Goal: Communication & Community: Ask a question

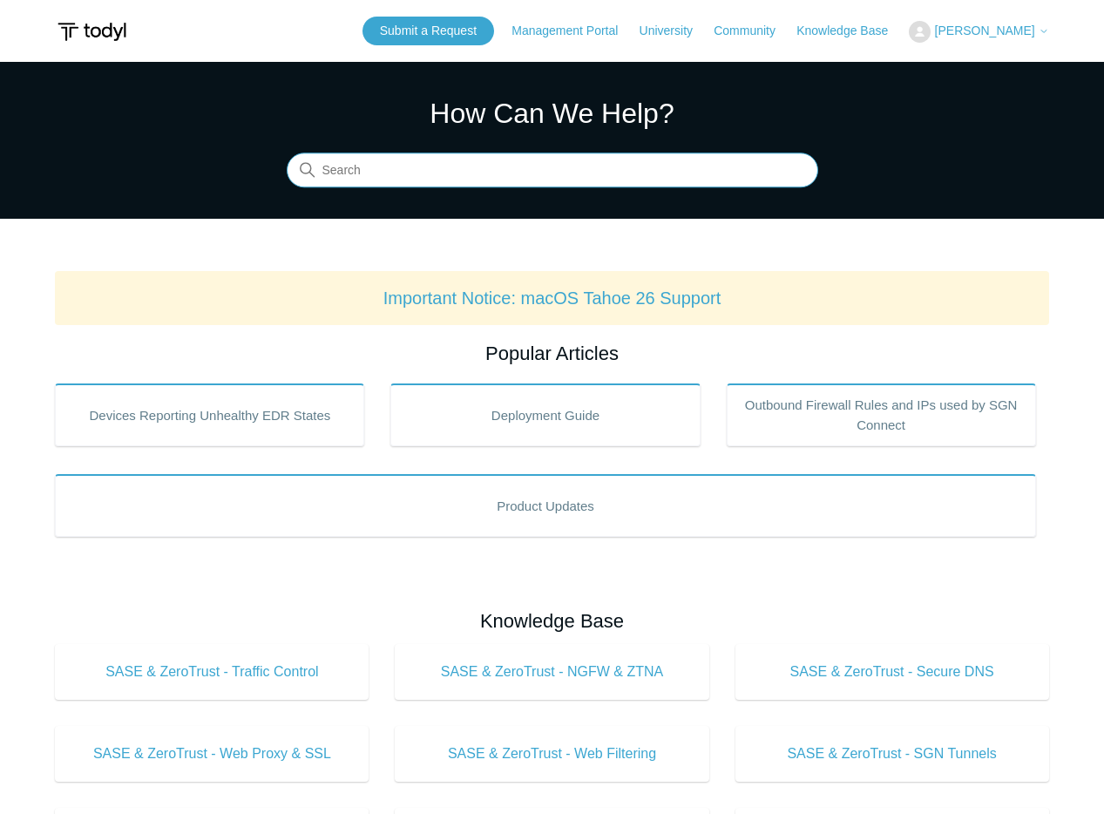
click at [352, 164] on input "Search" at bounding box center [552, 170] width 531 height 35
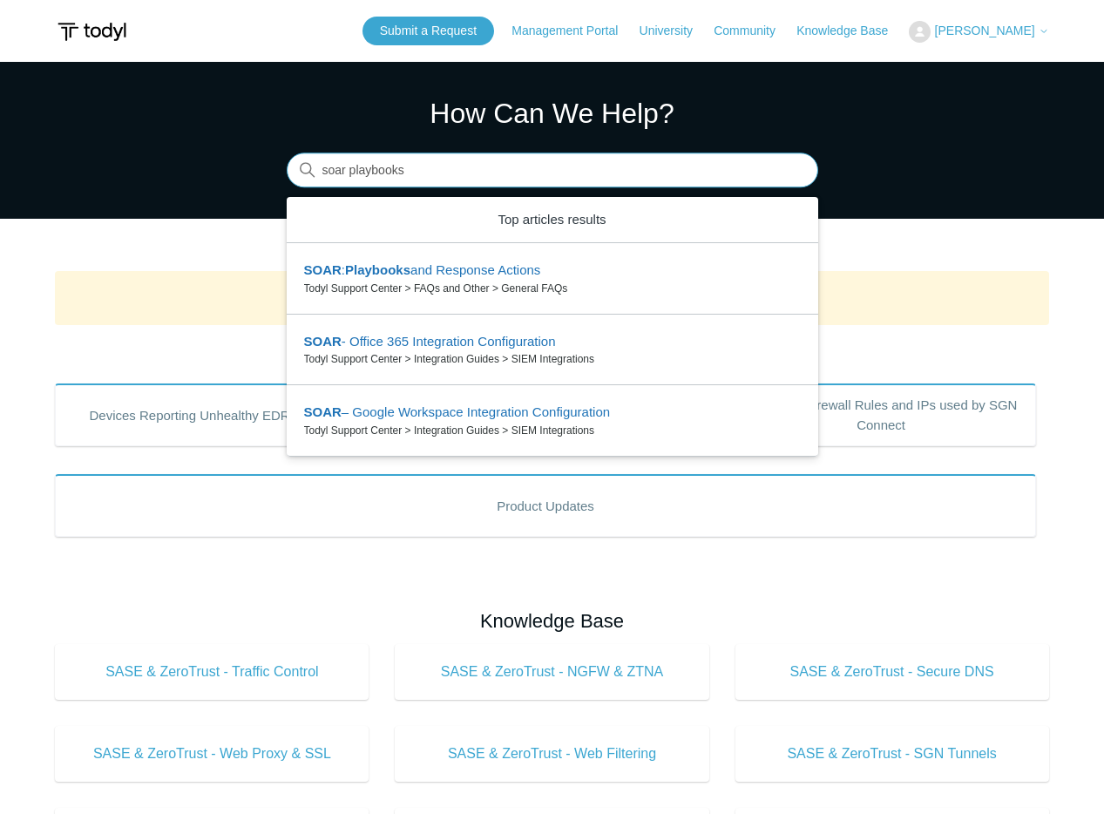
type input "soar playbooks"
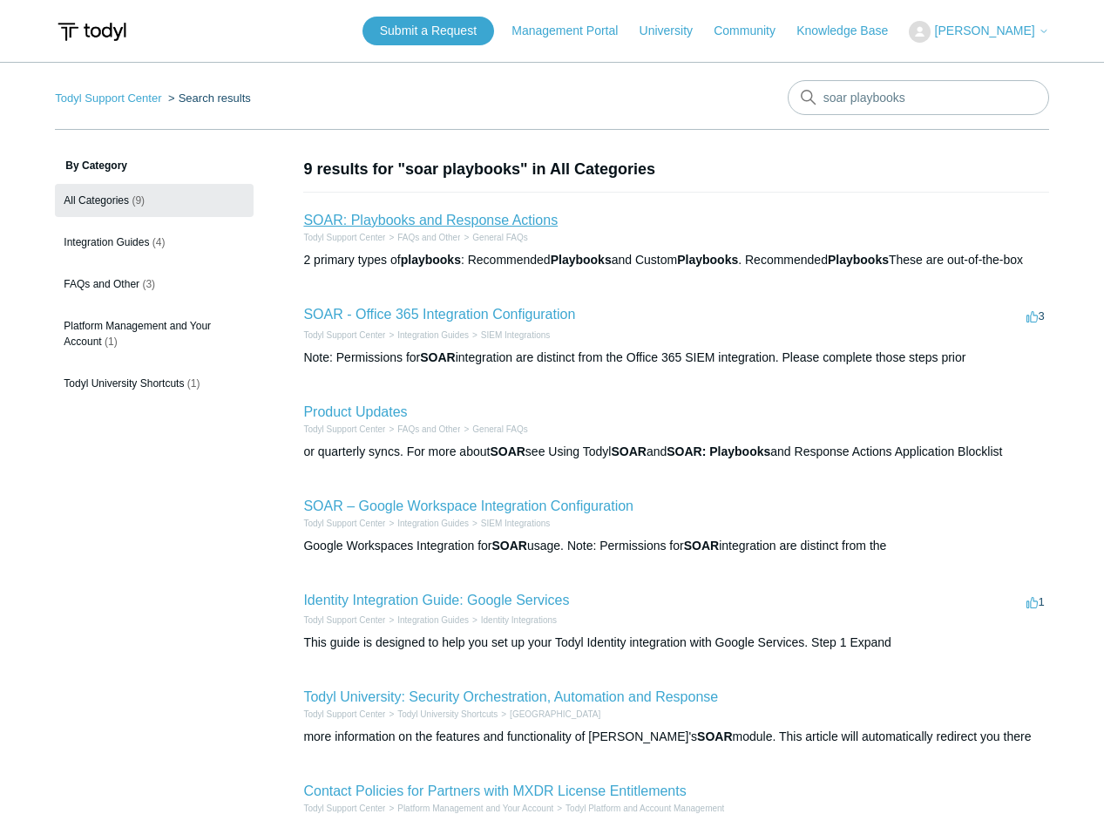
click at [381, 226] on link "SOAR: Playbooks and Response Actions" at bounding box center [430, 220] width 254 height 15
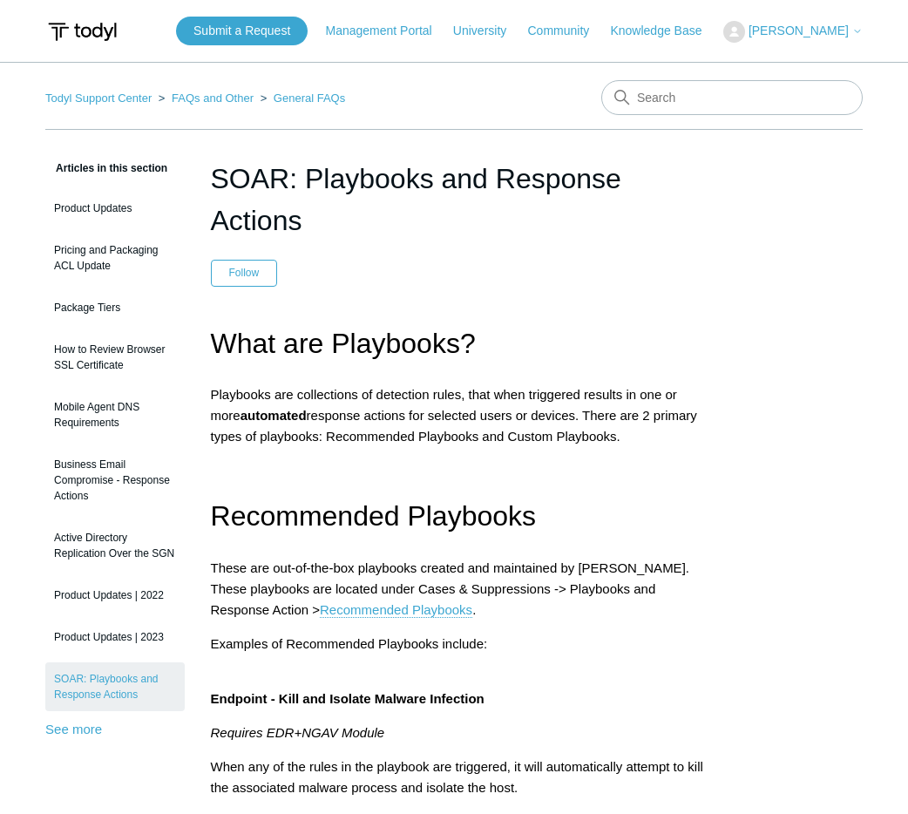
click at [322, 209] on h1 "SOAR: Playbooks and Response Actions" at bounding box center [463, 200] width 505 height 84
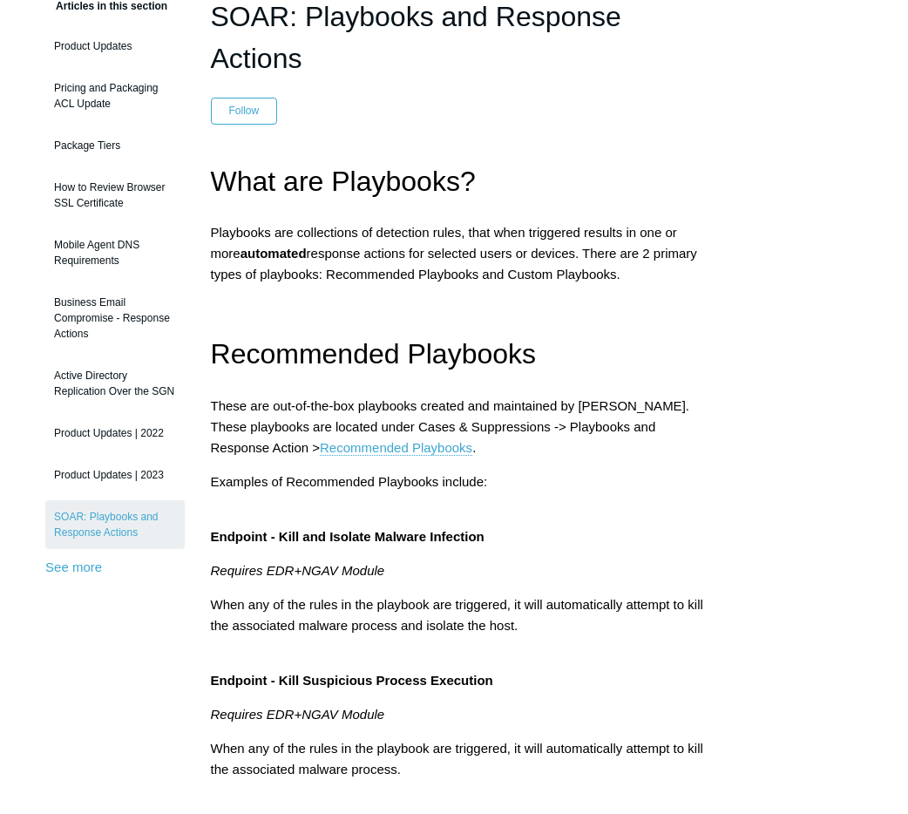
scroll to position [189, 0]
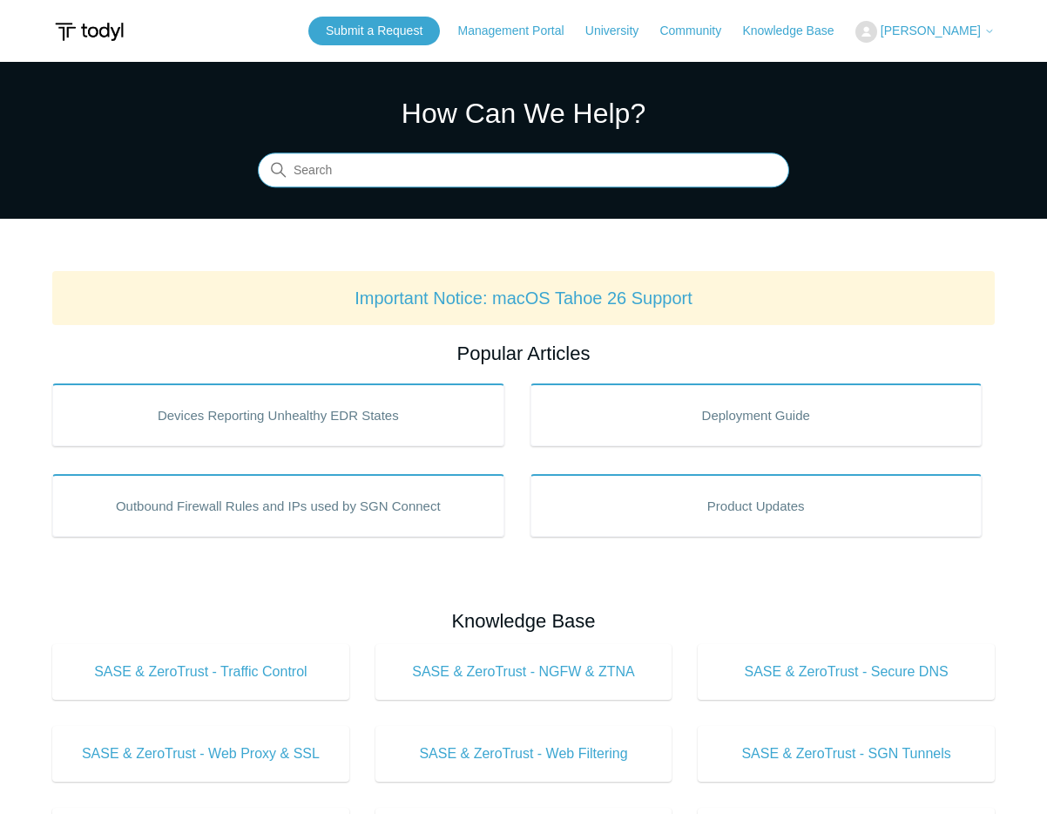
click at [368, 175] on input "Search" at bounding box center [523, 170] width 531 height 35
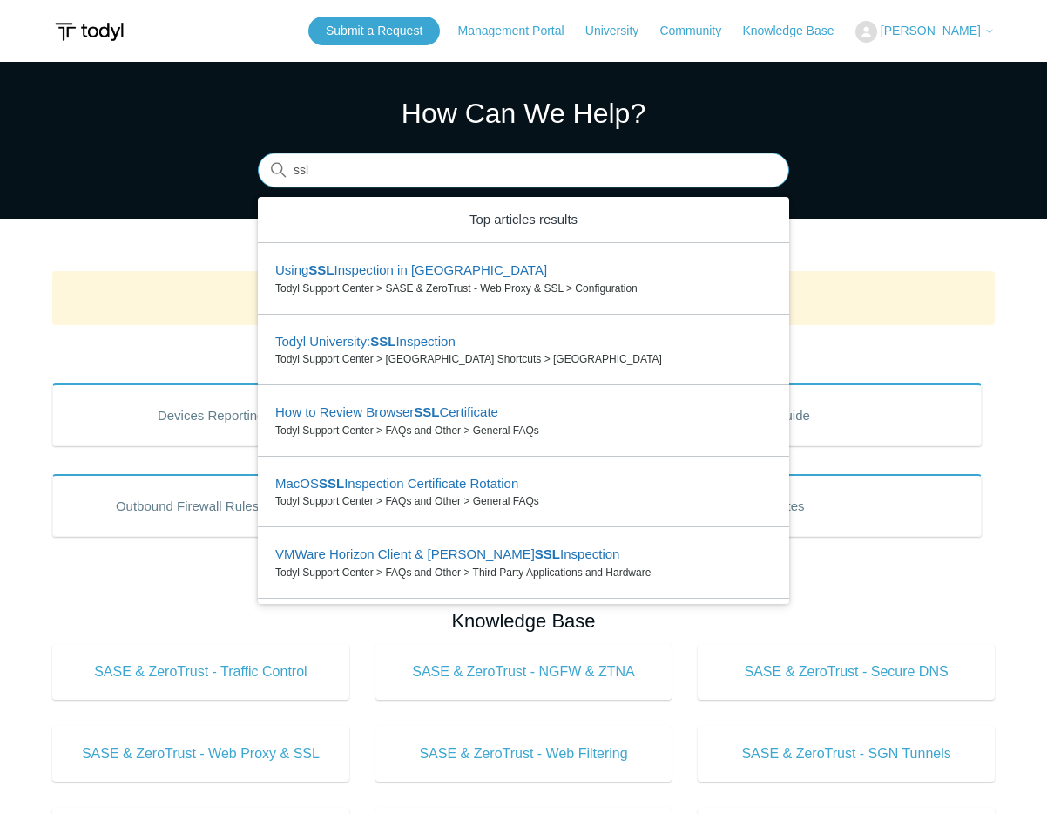
type input "ssl"
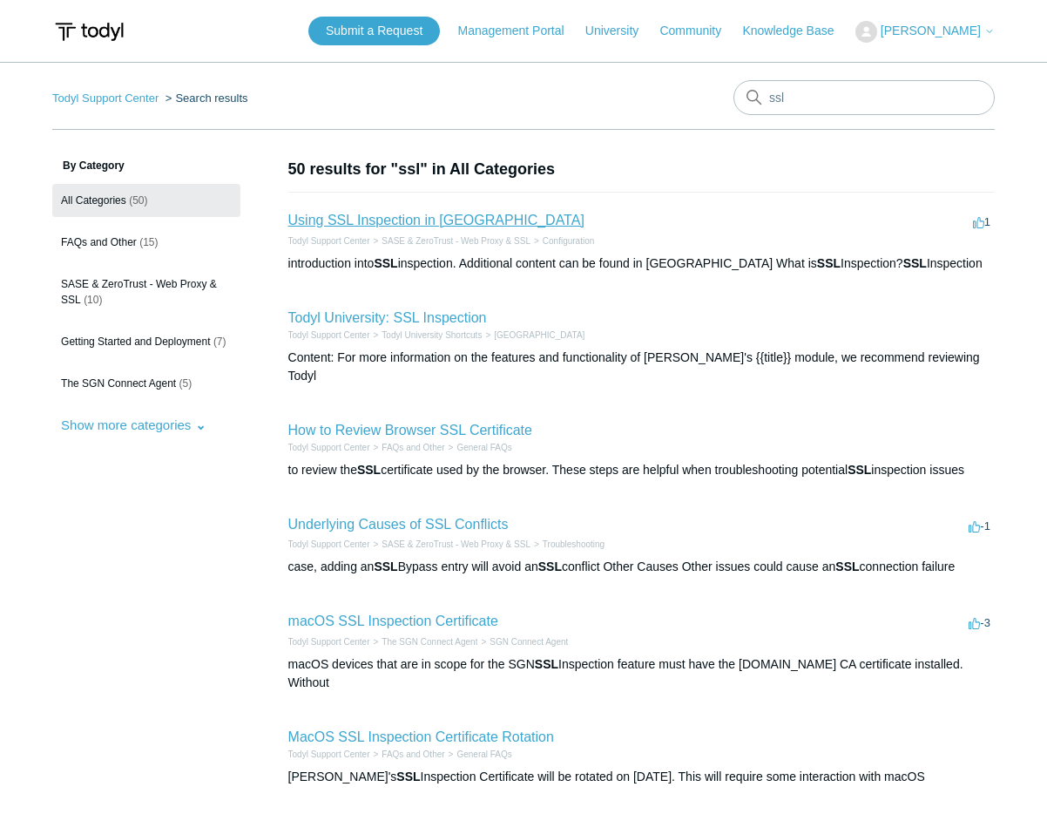
click at [344, 222] on link "Using SSL Inspection in [GEOGRAPHIC_DATA]" at bounding box center [436, 220] width 296 height 15
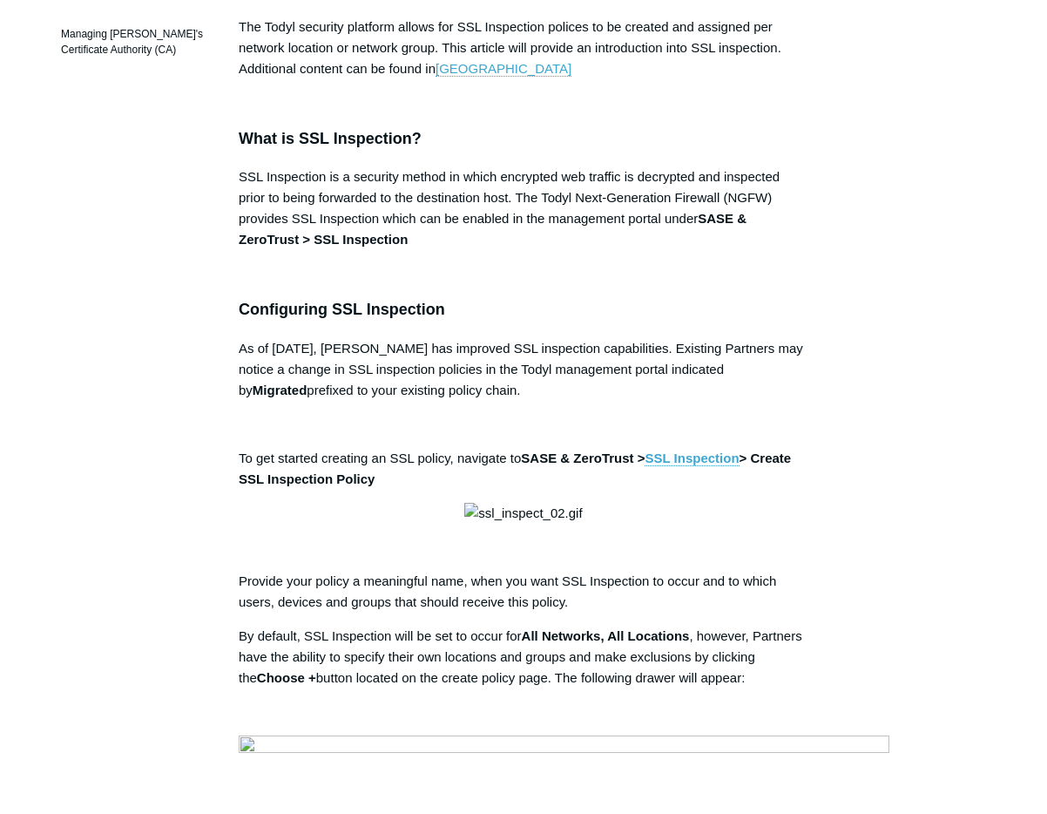
scroll to position [429, 0]
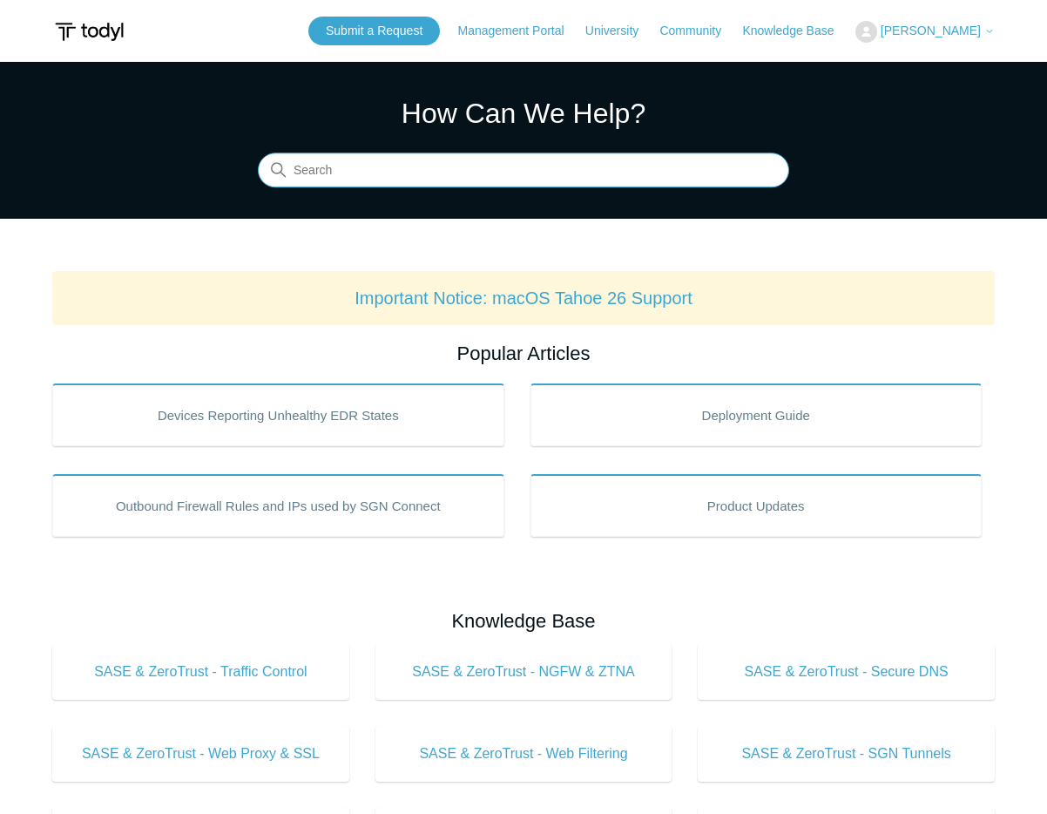
click at [334, 160] on input "Search" at bounding box center [523, 170] width 531 height 35
type input "dns"
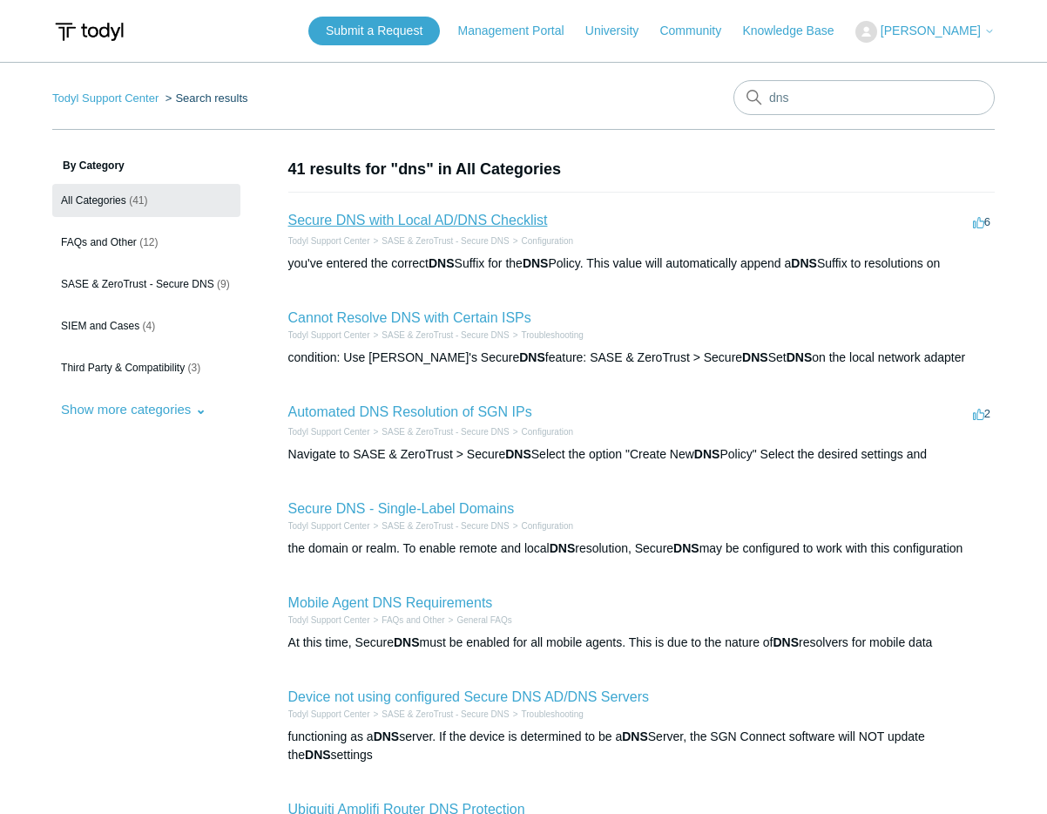
click at [354, 220] on link "Secure DNS with Local AD/DNS Checklist" at bounding box center [418, 220] width 260 height 15
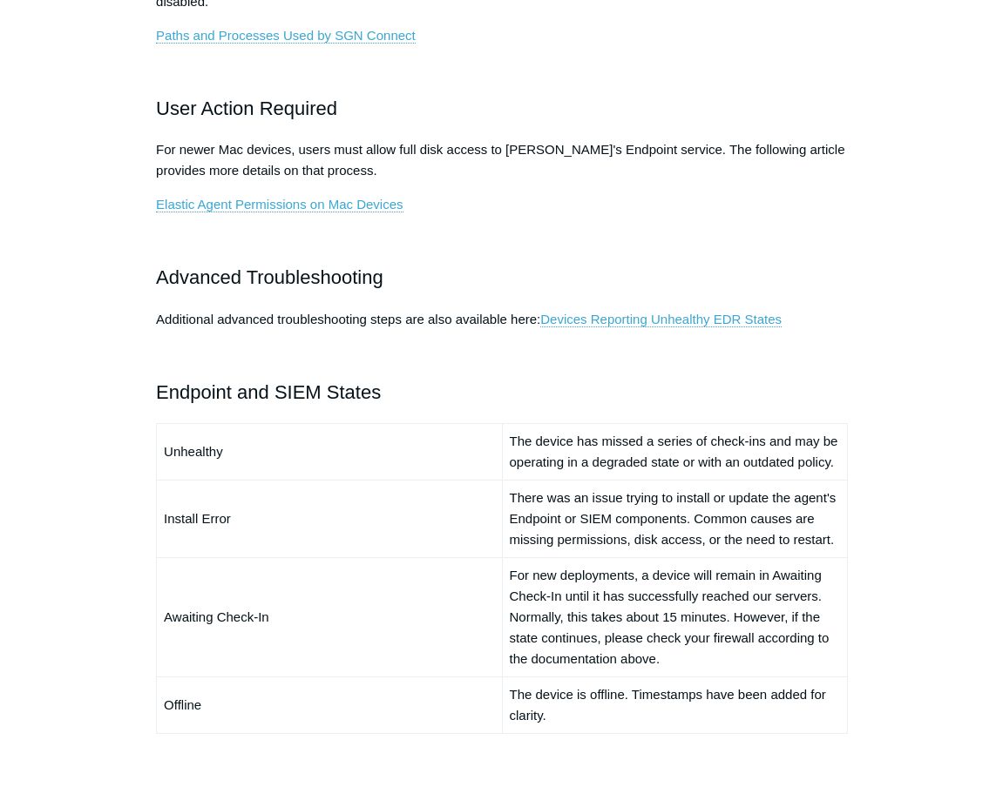
scroll to position [982, 0]
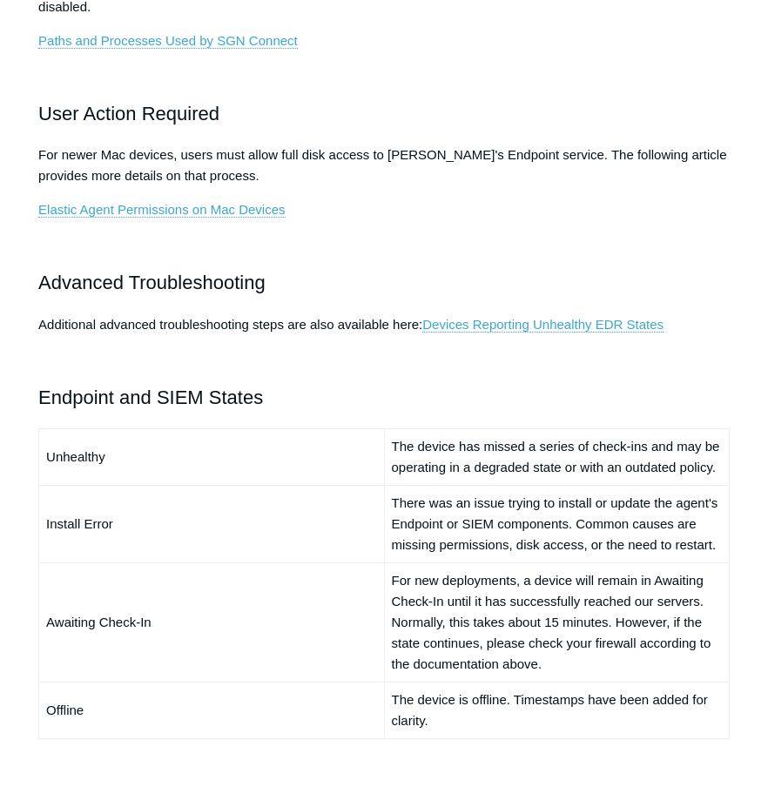
click at [563, 496] on td "There was an issue trying to install or update the agent's Endpoint or SIEM com…" at bounding box center [556, 525] width 345 height 78
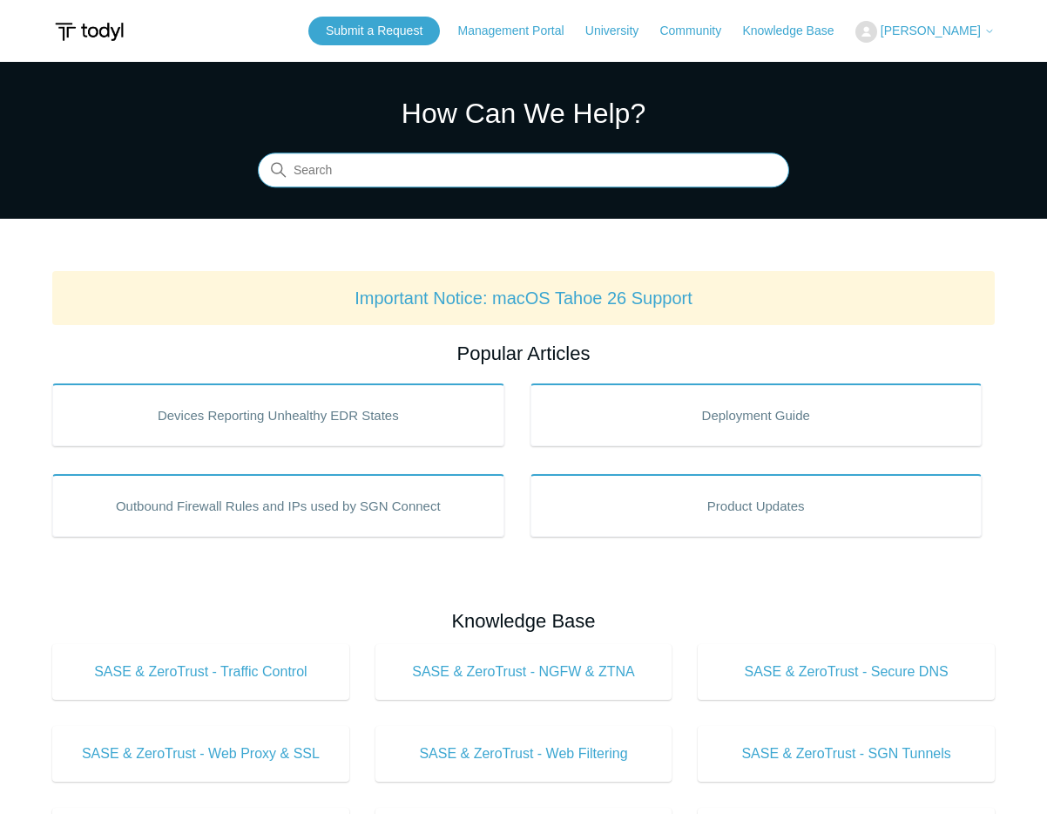
click at [328, 166] on input "Search" at bounding box center [523, 170] width 531 height 35
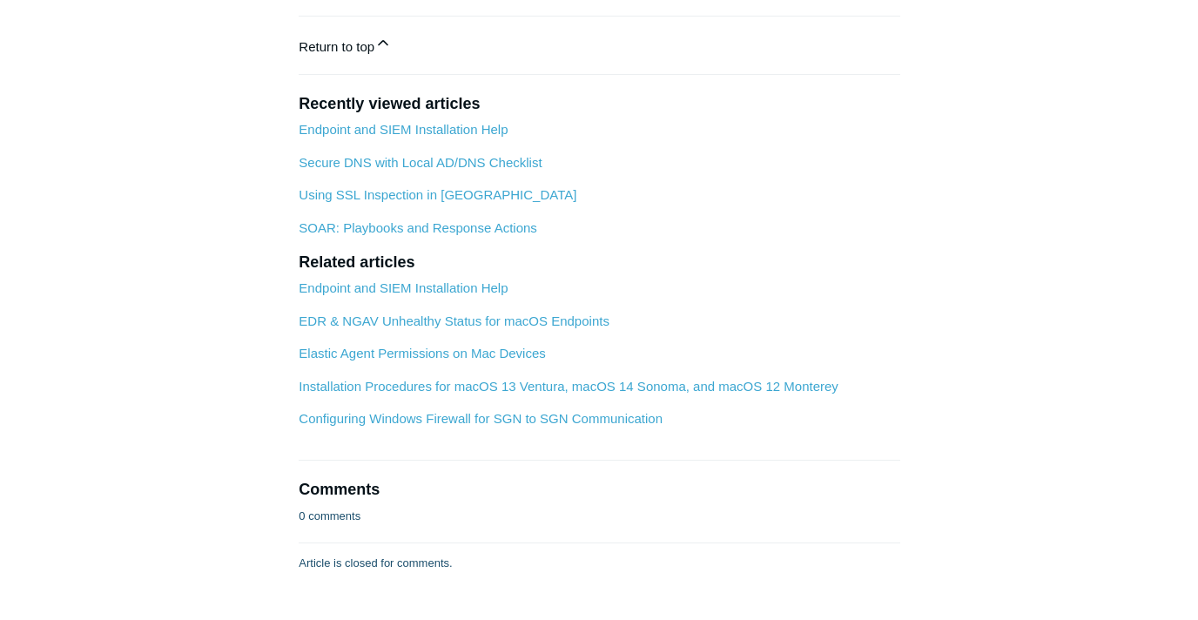
scroll to position [3139, 0]
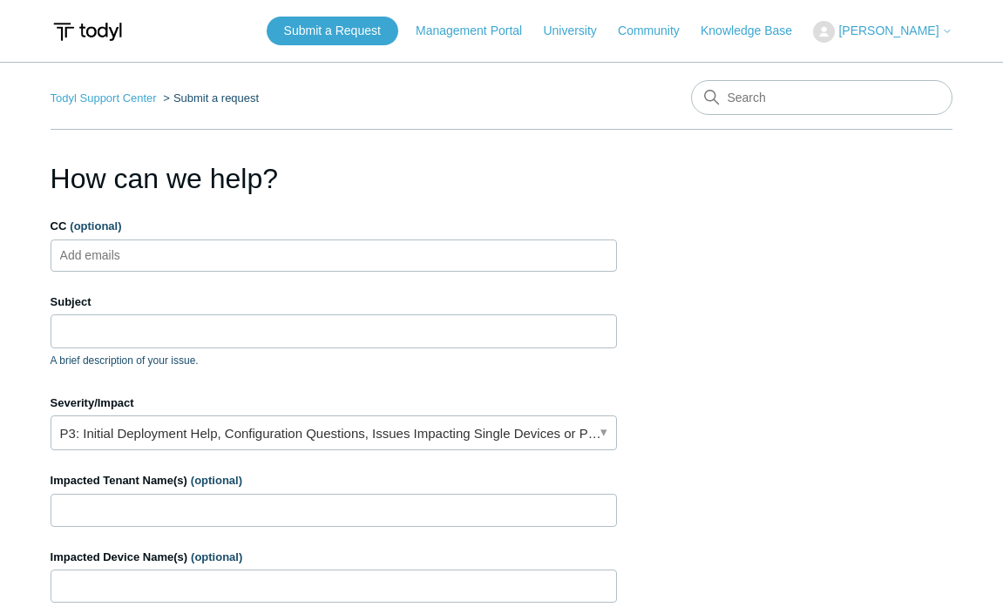
click at [380, 260] on ul "Add emails" at bounding box center [334, 256] width 566 height 32
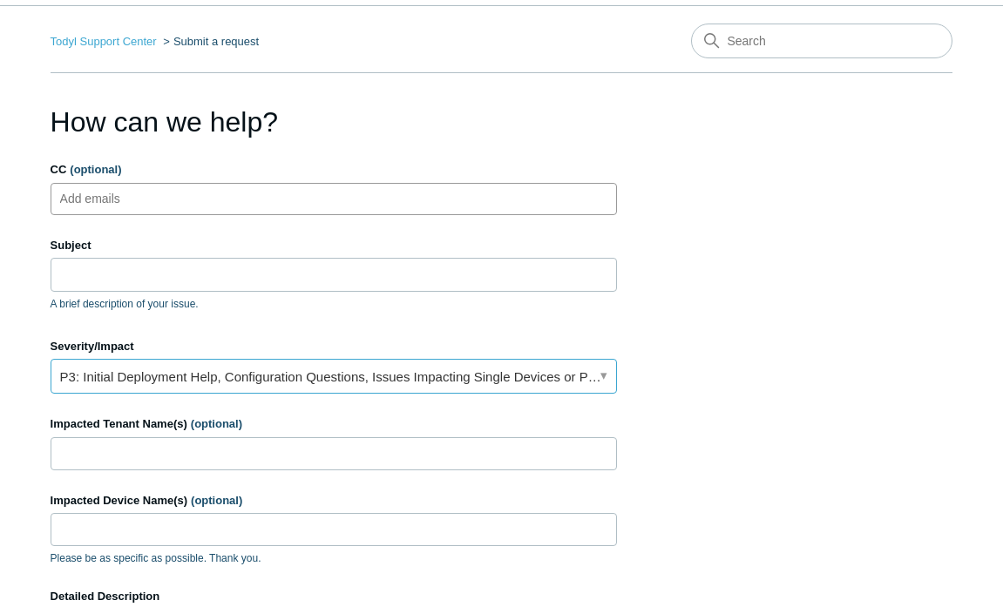
click at [338, 384] on link "P3: Initial Deployment Help, Configuration Questions, Issues Impacting Single D…" at bounding box center [334, 376] width 566 height 35
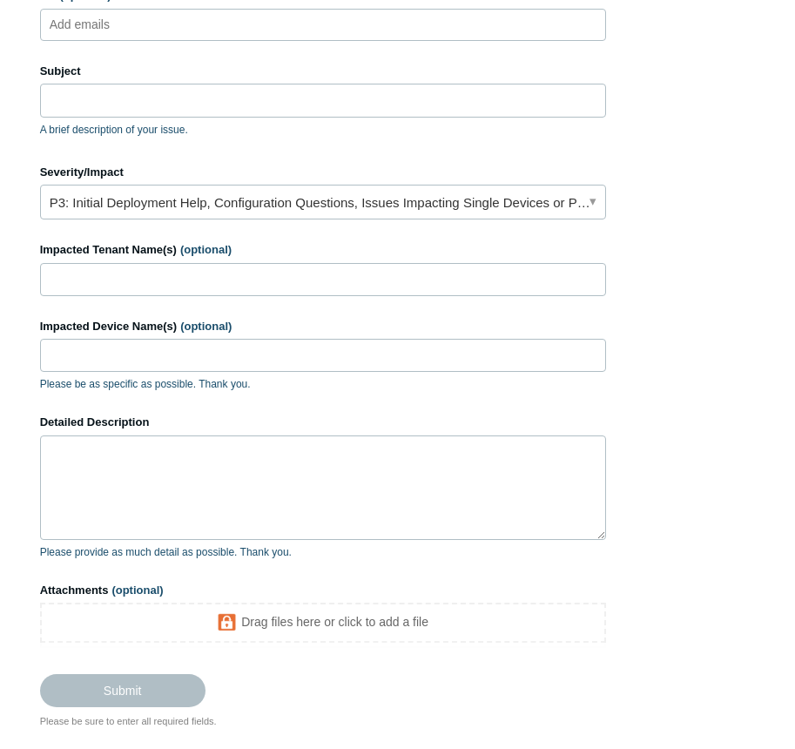
scroll to position [152, 0]
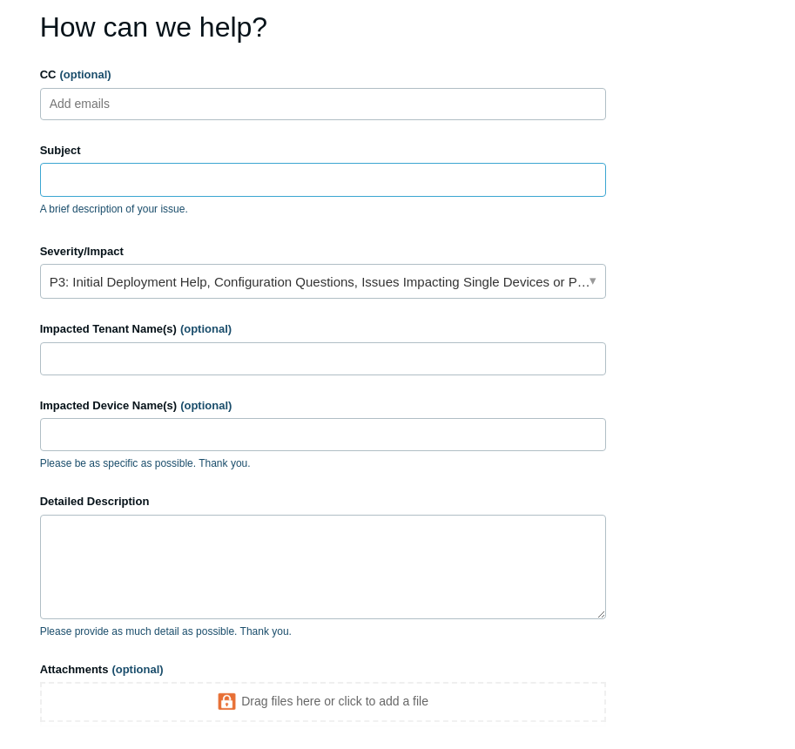
click at [194, 173] on input "Subject" at bounding box center [323, 179] width 566 height 33
paste input "david@ironstacktechnology.com"
type input "david@ironstacktechnology.com"
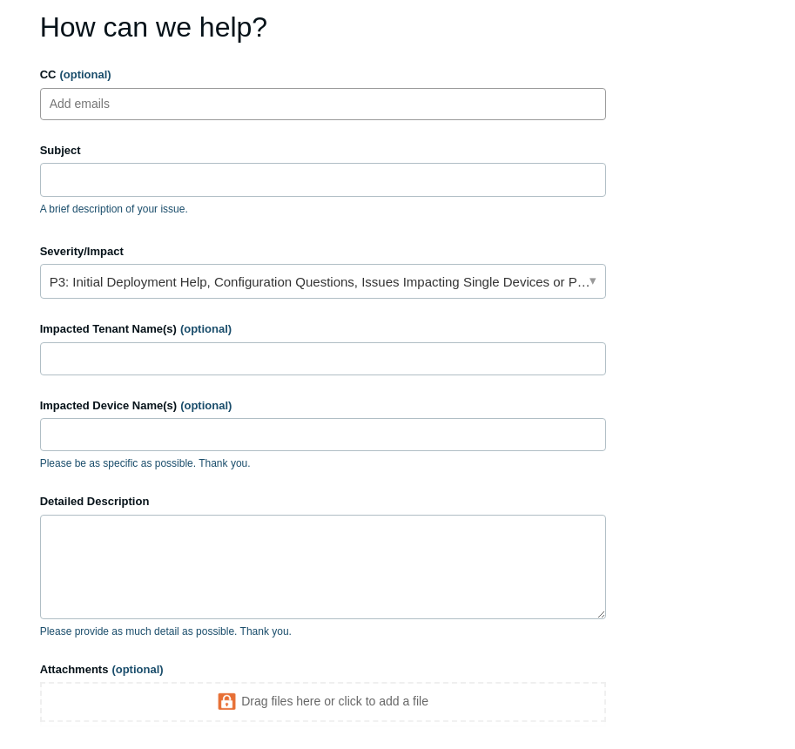
click at [164, 96] on ul "Add emails" at bounding box center [323, 104] width 566 height 32
paste input "david@ironstacktechnology.com"
type input "david@ironstacktechnology.com"
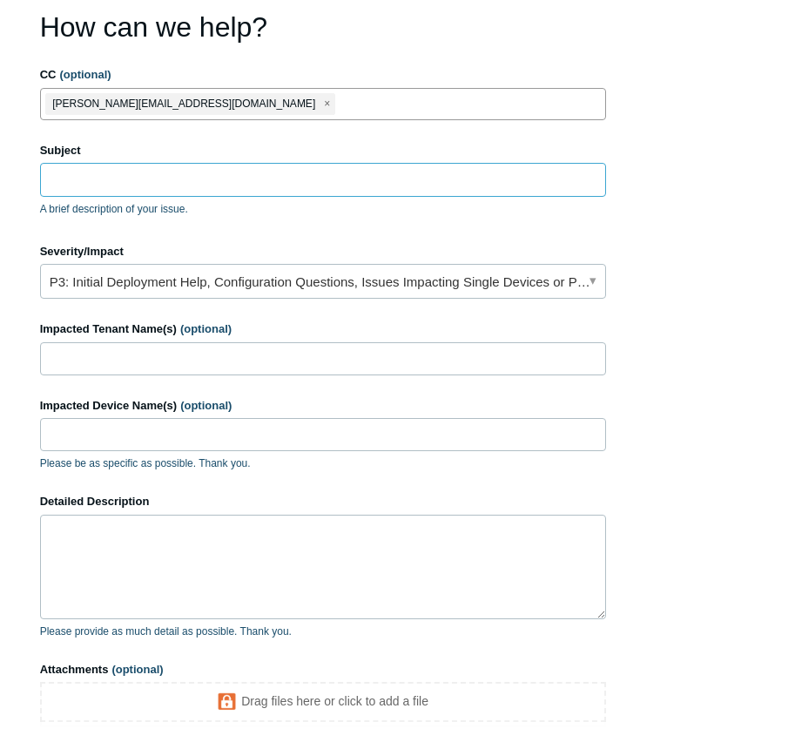
click at [112, 189] on input "Subject" at bounding box center [323, 179] width 566 height 33
type input "Install Error on Multiple Devices"
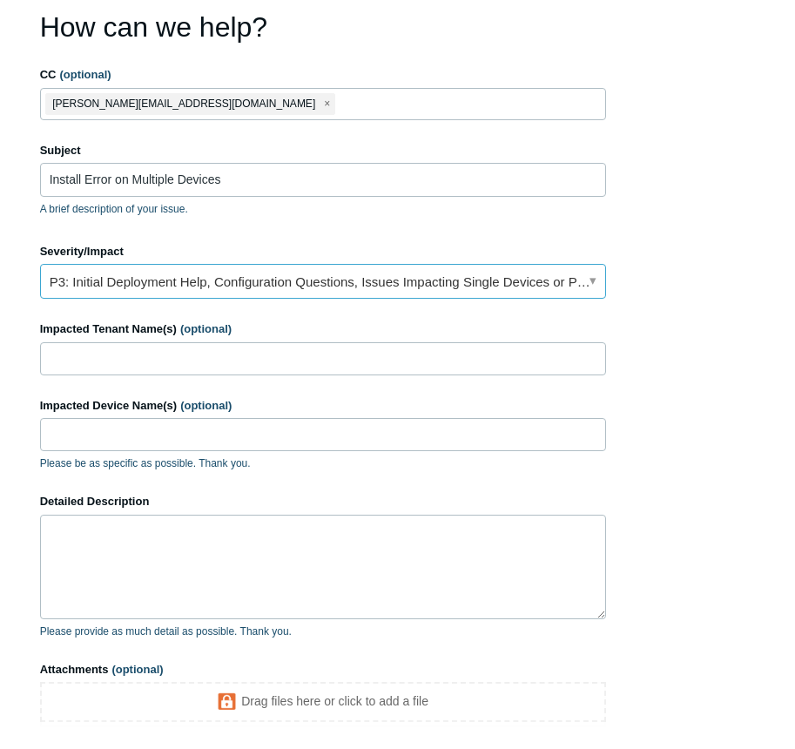
click at [354, 277] on link "P3: Initial Deployment Help, Configuration Questions, Issues Impacting Single D…" at bounding box center [323, 281] width 566 height 35
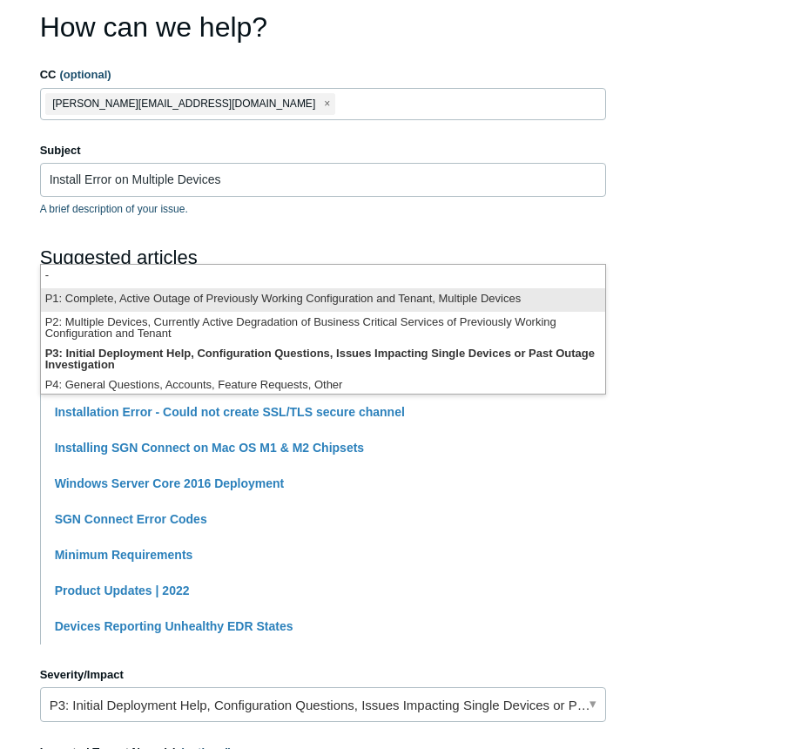
click at [304, 307] on li "P1: Complete, Active Outage of Previously Working Configuration and Tenant, Mul…" at bounding box center [323, 300] width 564 height 24
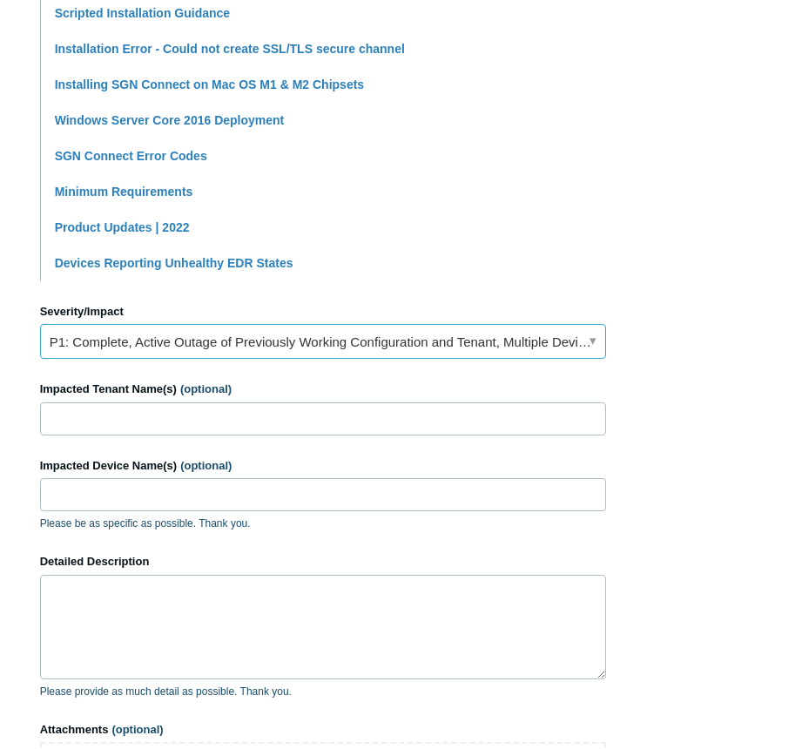
scroll to position [533, 0]
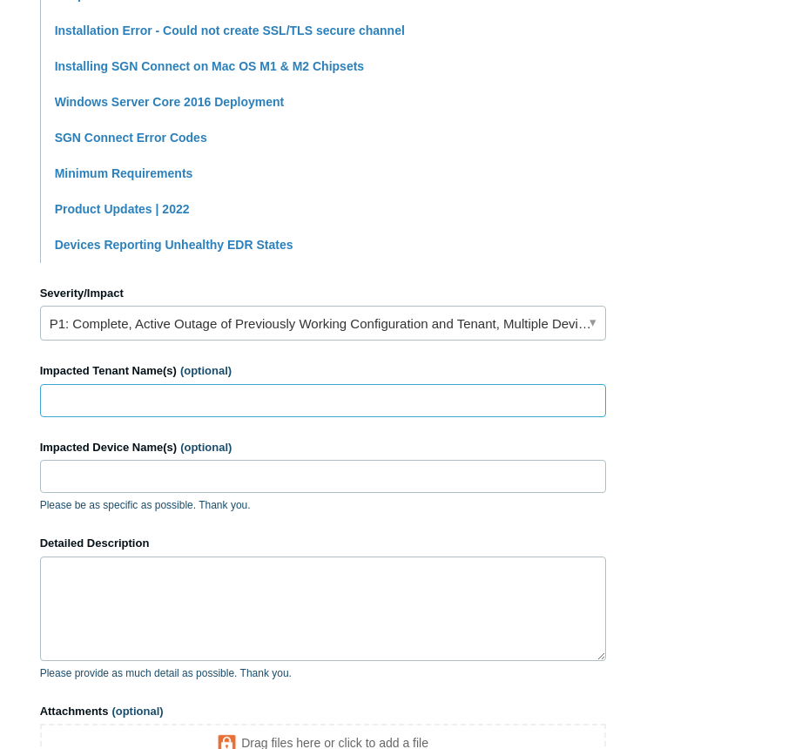
click at [206, 412] on input "Impacted Tenant Name(s) (optional)" at bounding box center [323, 400] width 566 height 33
paste input "Community Management Associates"
type input "Community Management Associates"
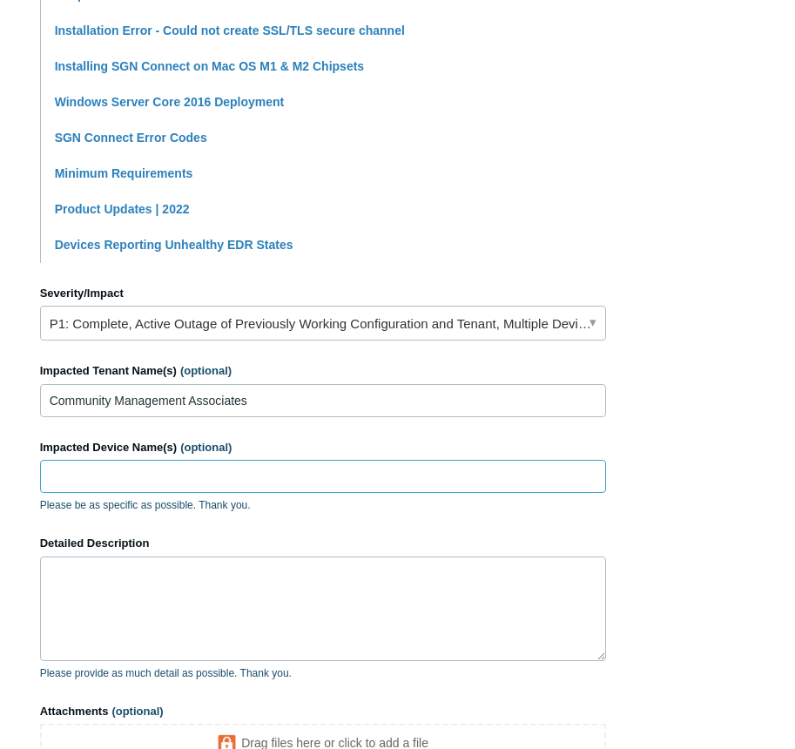
click at [294, 484] on input "Impacted Device Name(s) (optional)" at bounding box center [323, 476] width 566 height 33
click at [164, 476] on input "Impacted Device Name(s) (optional)" at bounding box center [323, 476] width 566 height 33
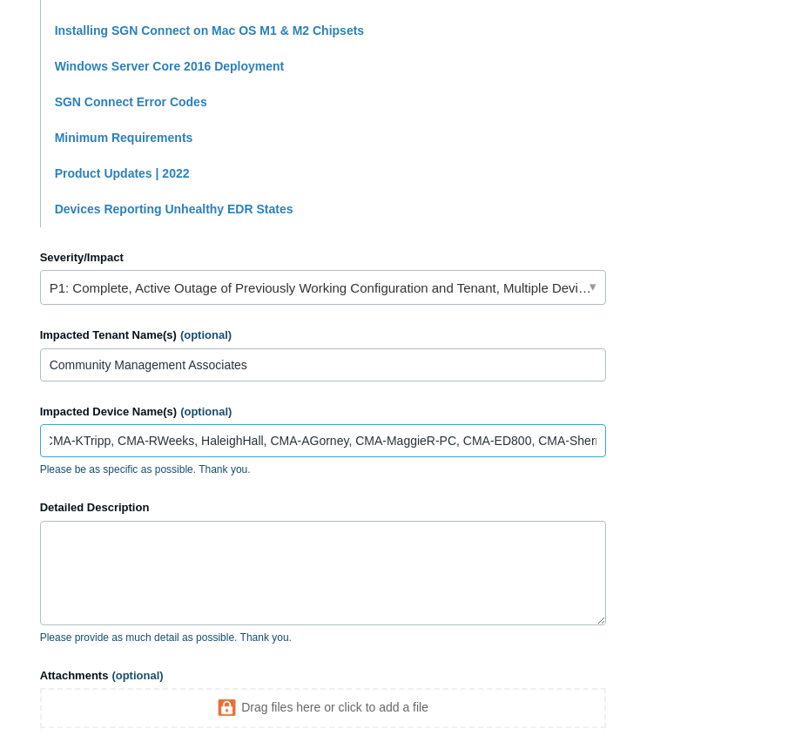
scroll to position [0, 240]
drag, startPoint x: 199, startPoint y: 440, endPoint x: 601, endPoint y: 512, distance: 408.8
click at [601, 512] on form "CC (optional) david@ironstacktechnology.com Subject Install Error on Multiple D…" at bounding box center [323, 221] width 566 height 1144
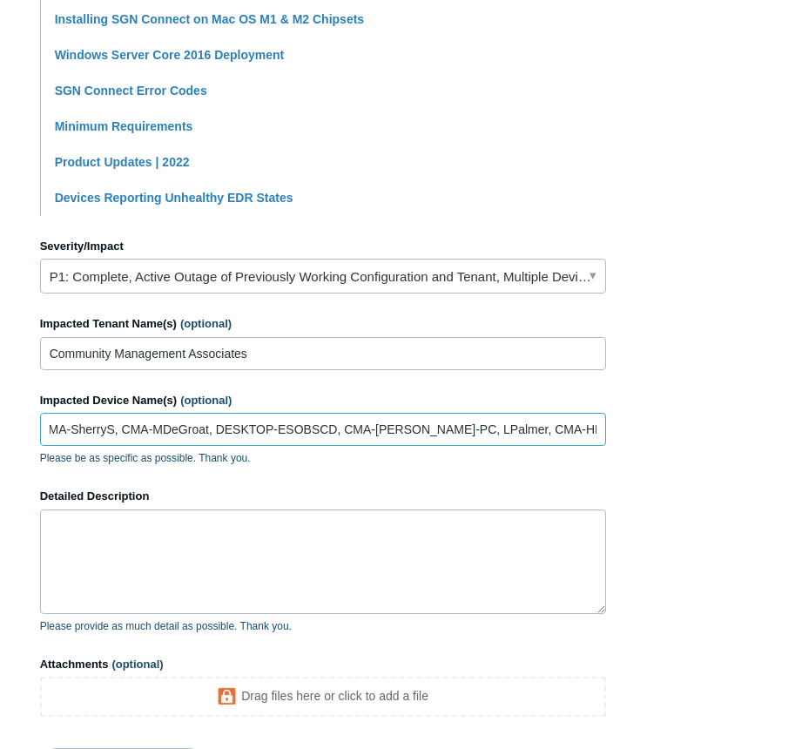
scroll to position [0, 677]
type input "Charlie-CMA, CMA-DeannaG, CMA-KTripp, CMA-RWeeks, HaleighHall, CMA-AGorney, CMA…"
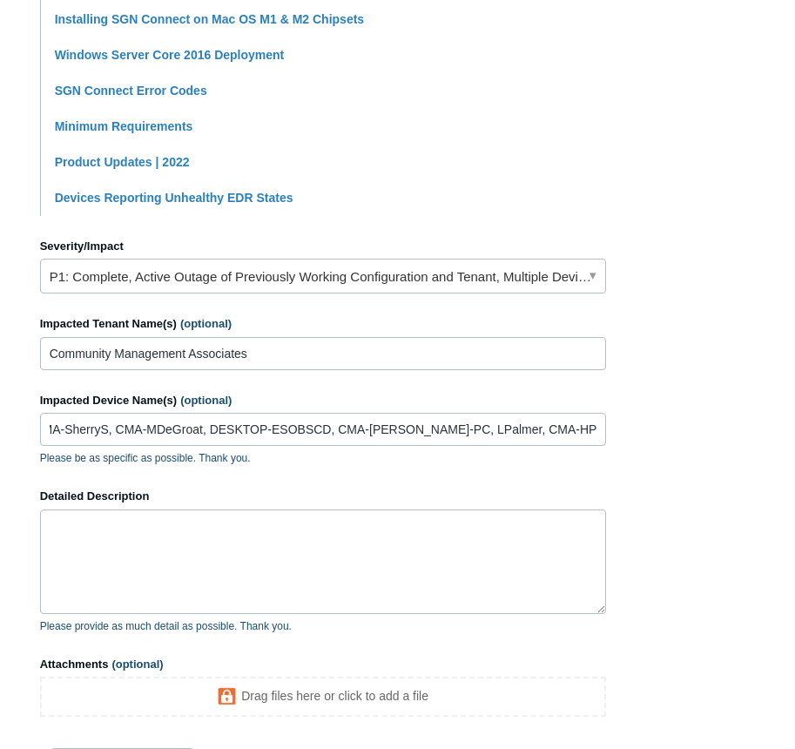
scroll to position [0, 0]
click at [348, 498] on label "Detailed Description" at bounding box center [323, 496] width 566 height 17
click at [348, 510] on textarea "Detailed Description" at bounding box center [323, 562] width 566 height 105
click at [342, 534] on textarea "Detailed Description" at bounding box center [323, 562] width 566 height 105
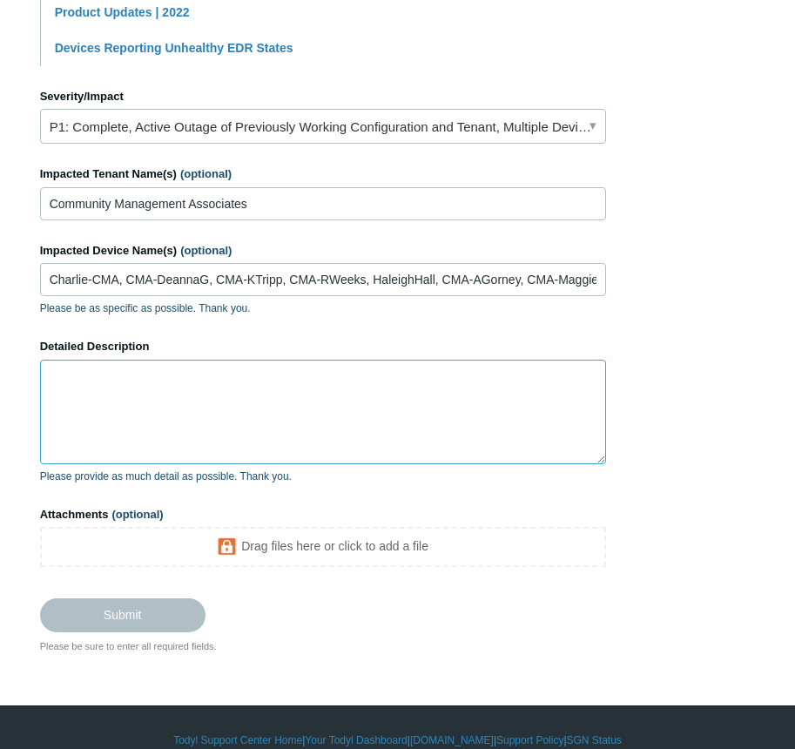
scroll to position [739, 0]
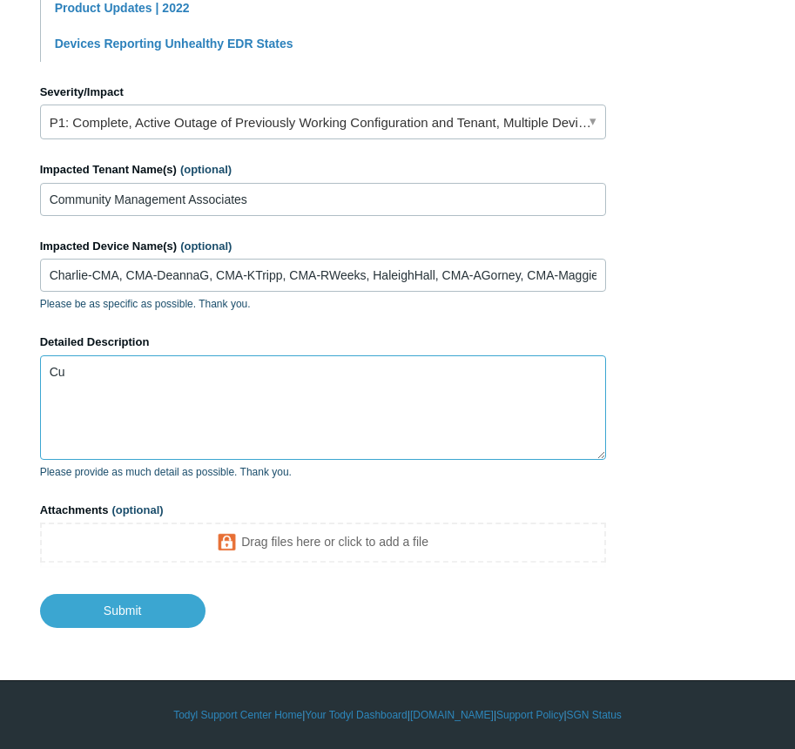
type textarea "C"
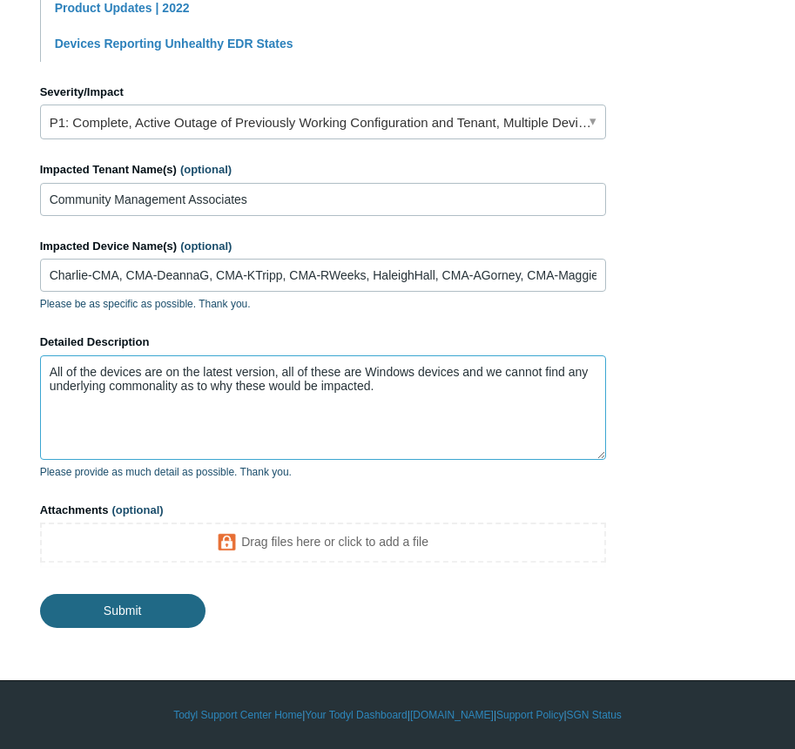
type textarea "All of the devices are on the latest version, all of these are Windows devices …"
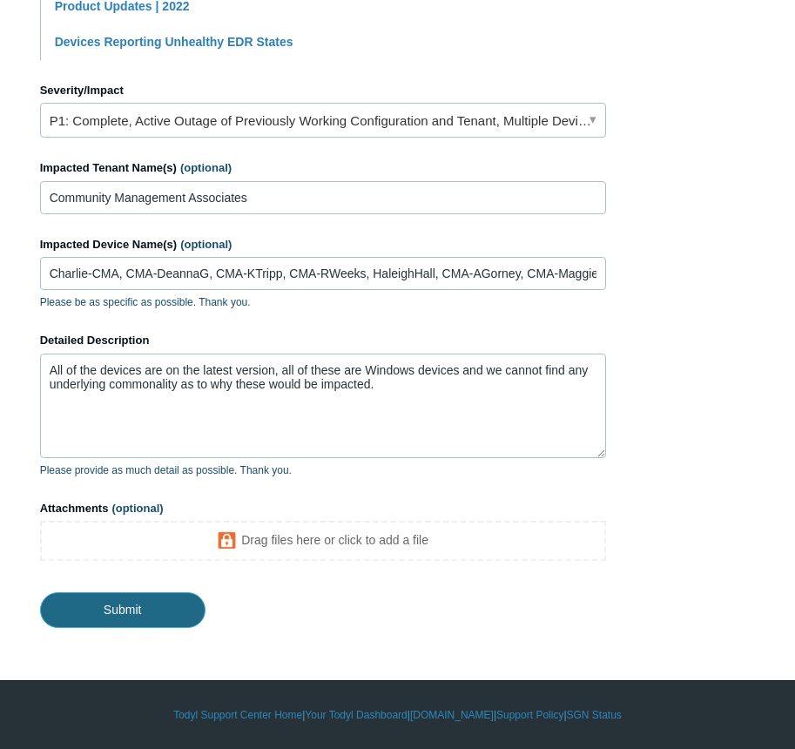
click at [121, 606] on input "Submit" at bounding box center [122, 609] width 165 height 35
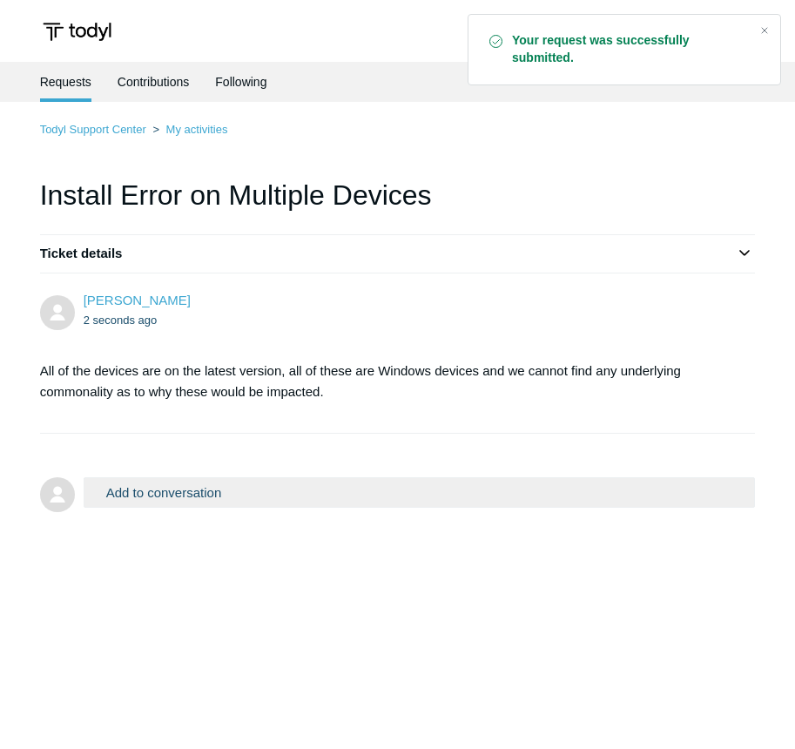
click at [415, 406] on section "All of the devices are on the latest version, all of these are Windows devices …" at bounding box center [389, 382] width 699 height 68
